Goal: Browse casually: Explore the website without a specific task or goal

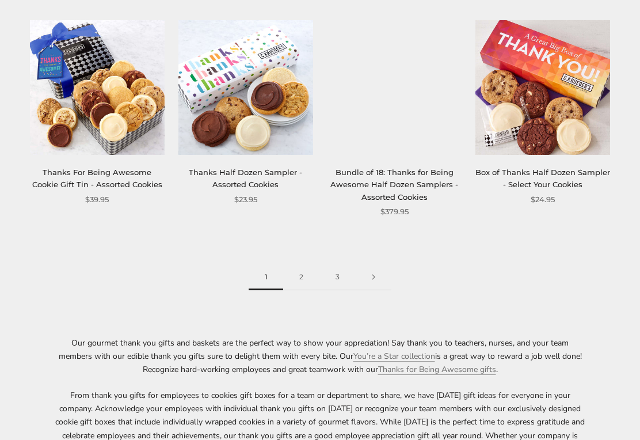
scroll to position [1307, 0]
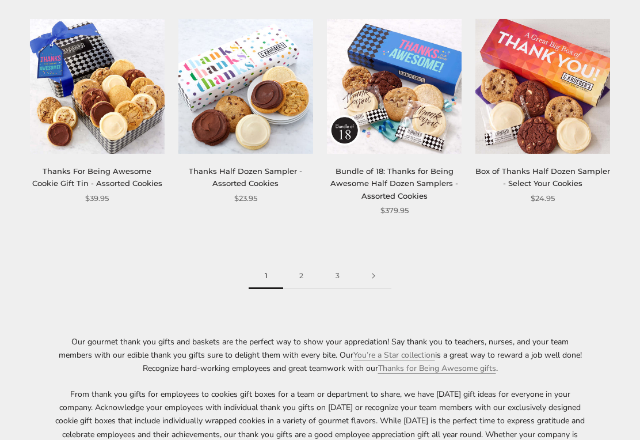
click at [301, 272] on link "2" at bounding box center [301, 277] width 36 height 26
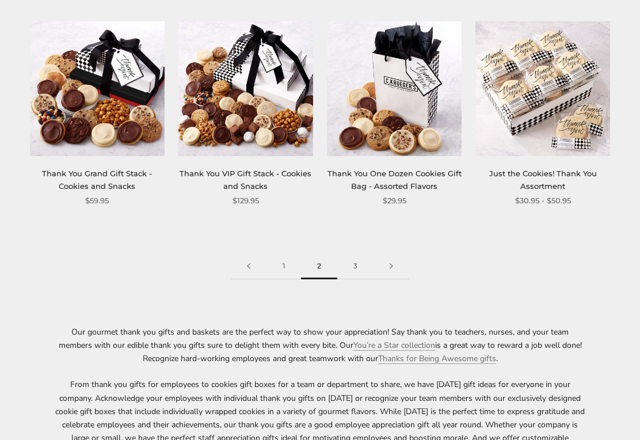
scroll to position [1292, 0]
click at [350, 262] on link "3" at bounding box center [356, 267] width 36 height 26
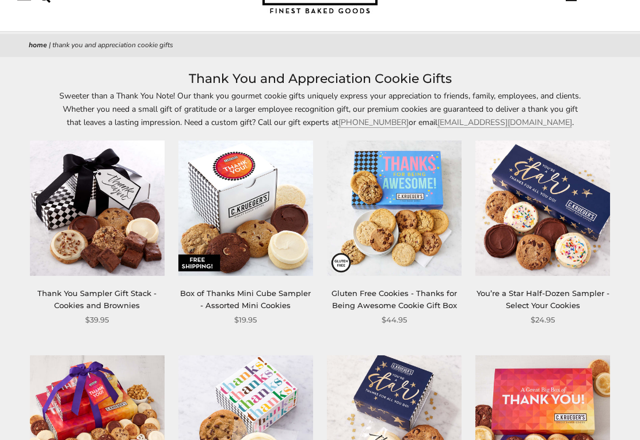
scroll to position [0, 0]
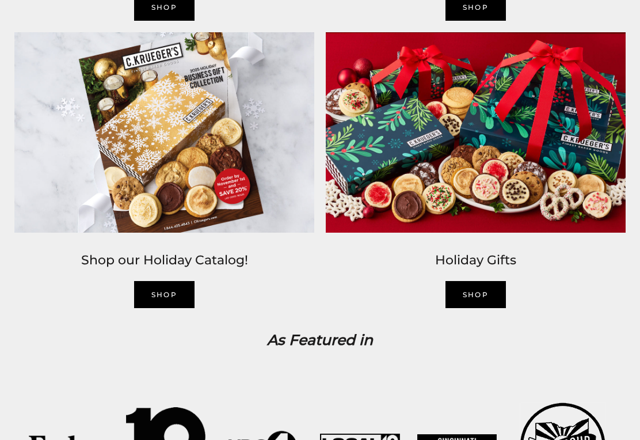
scroll to position [1559, 0]
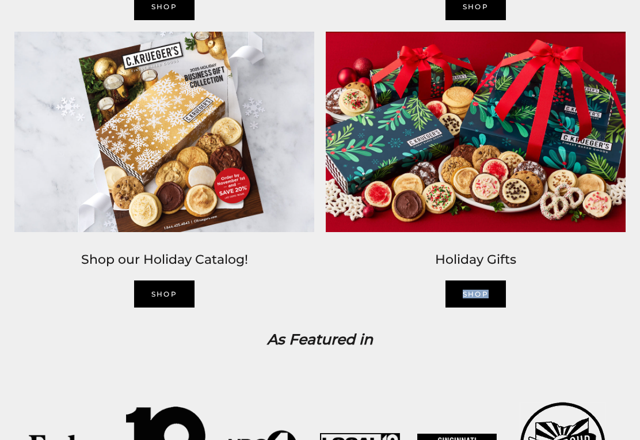
click at [577, 335] on h2 "As Featured in" at bounding box center [320, 340] width 583 height 24
click at [170, 295] on link "SHOP" at bounding box center [164, 293] width 61 height 27
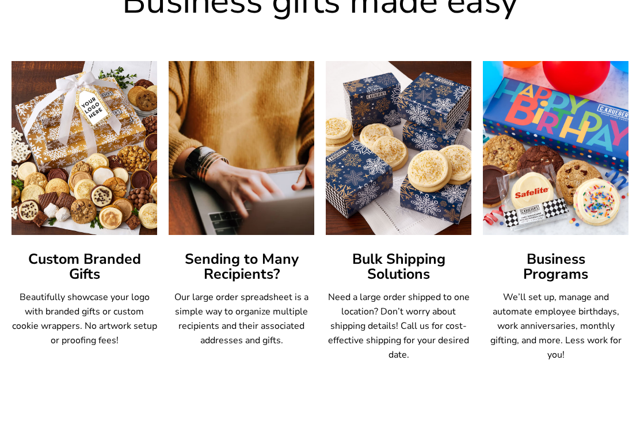
scroll to position [614, 0]
